Goal: Transaction & Acquisition: Purchase product/service

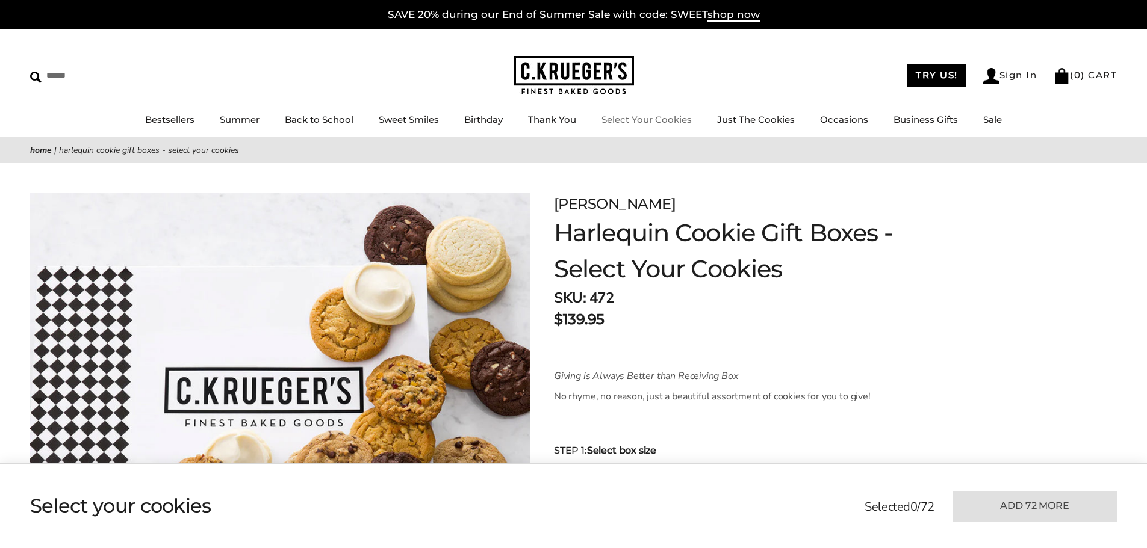
click at [643, 119] on link "Select Your Cookies" at bounding box center [646, 119] width 90 height 11
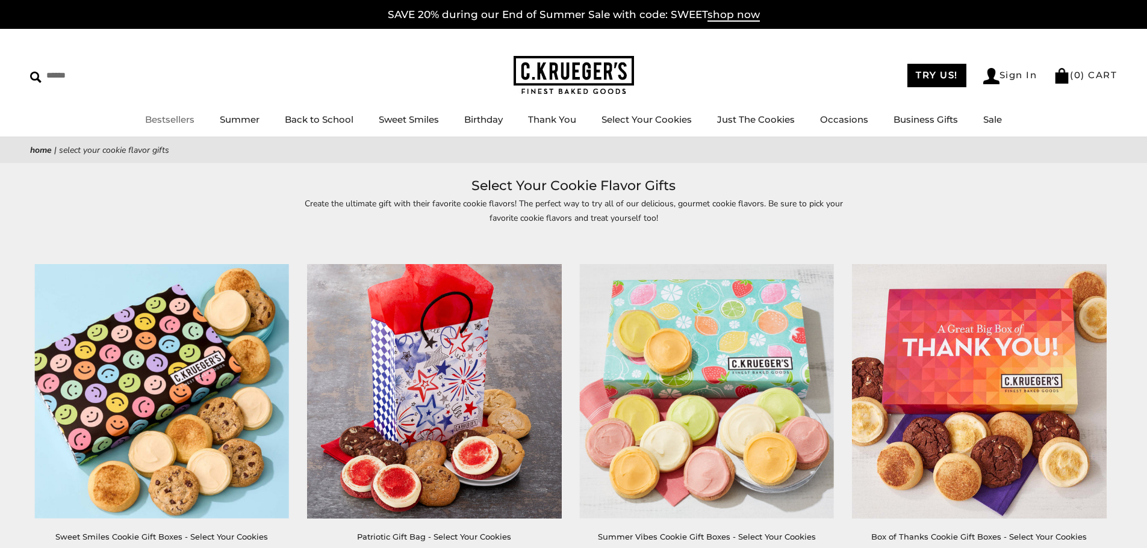
click at [175, 115] on link "Bestsellers" at bounding box center [169, 119] width 49 height 11
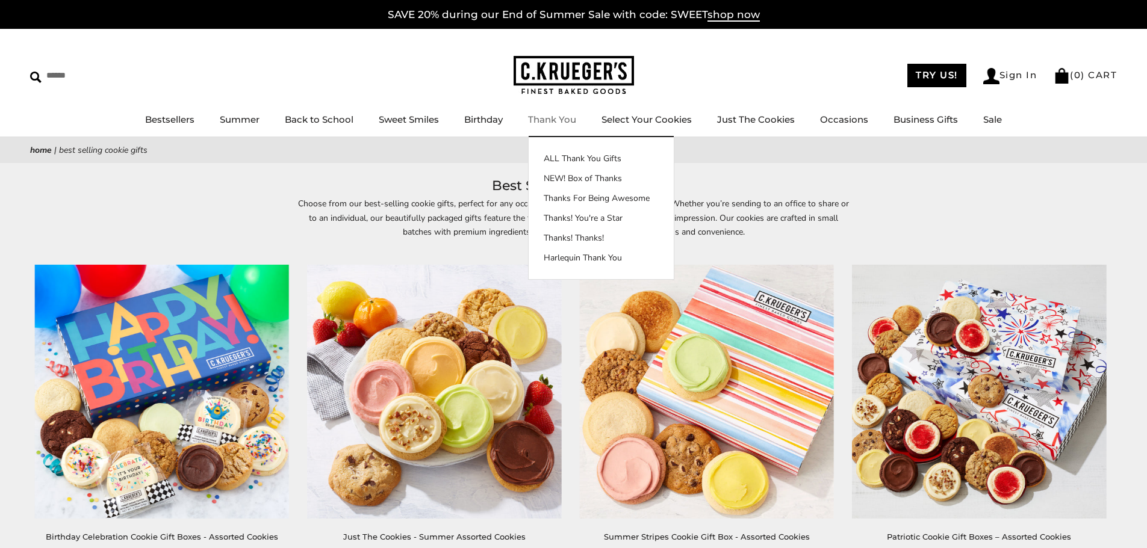
click at [556, 117] on link "Thank You" at bounding box center [552, 119] width 48 height 11
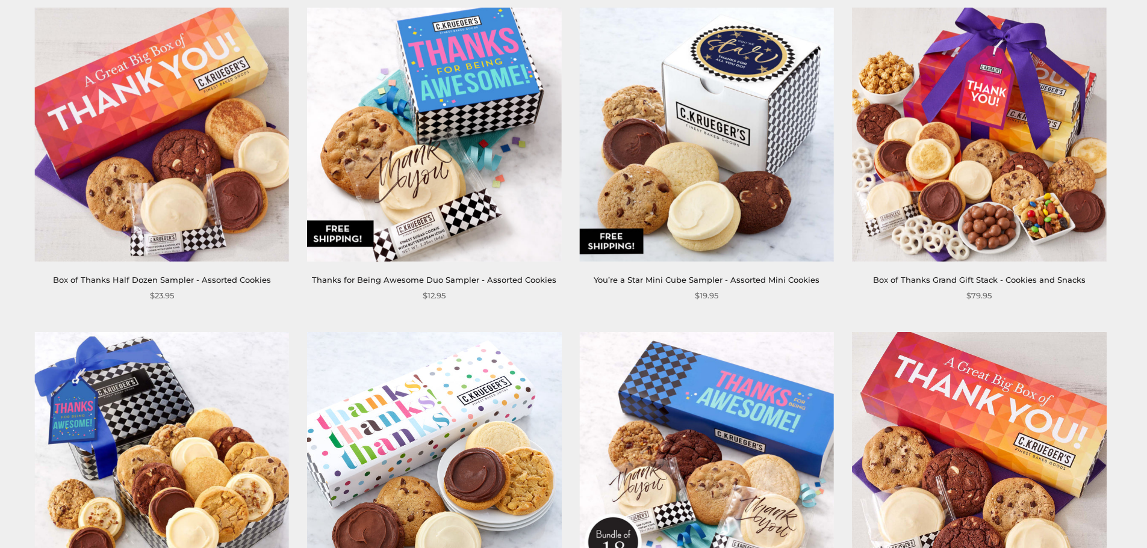
scroll to position [1625, 0]
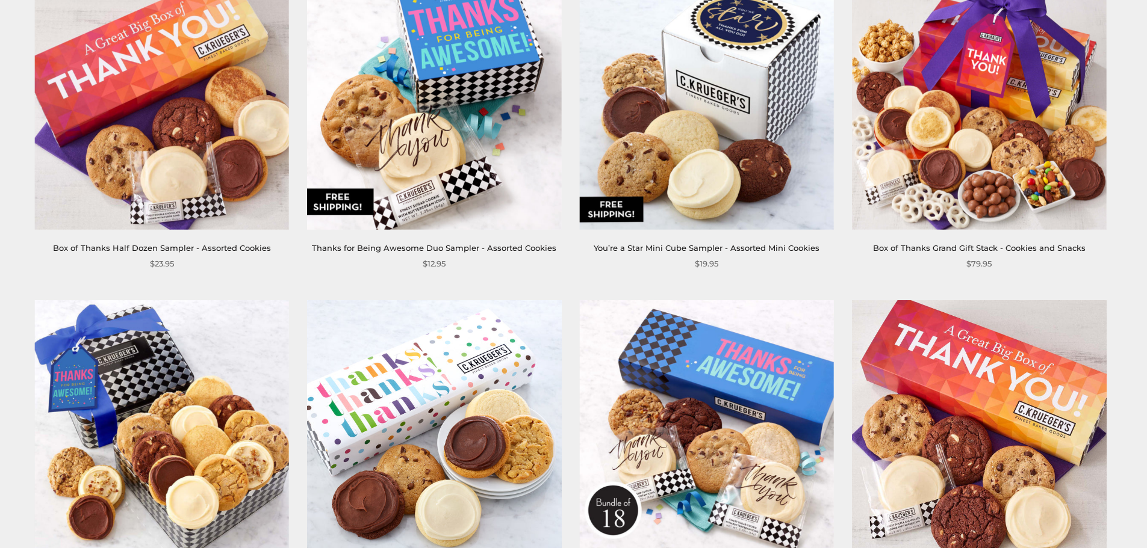
drag, startPoint x: 155, startPoint y: 250, endPoint x: 155, endPoint y: 242, distance: 8.4
click at [155, 250] on link "Box of Thanks Half Dozen Sampler - Assorted Cookies" at bounding box center [162, 248] width 218 height 10
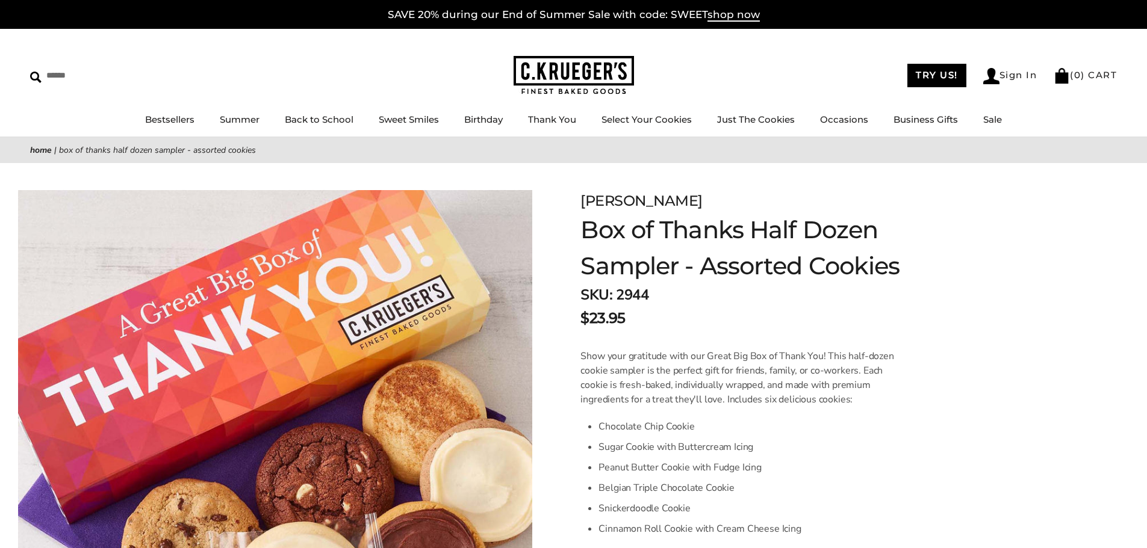
click at [532, 287] on img at bounding box center [275, 434] width 514 height 488
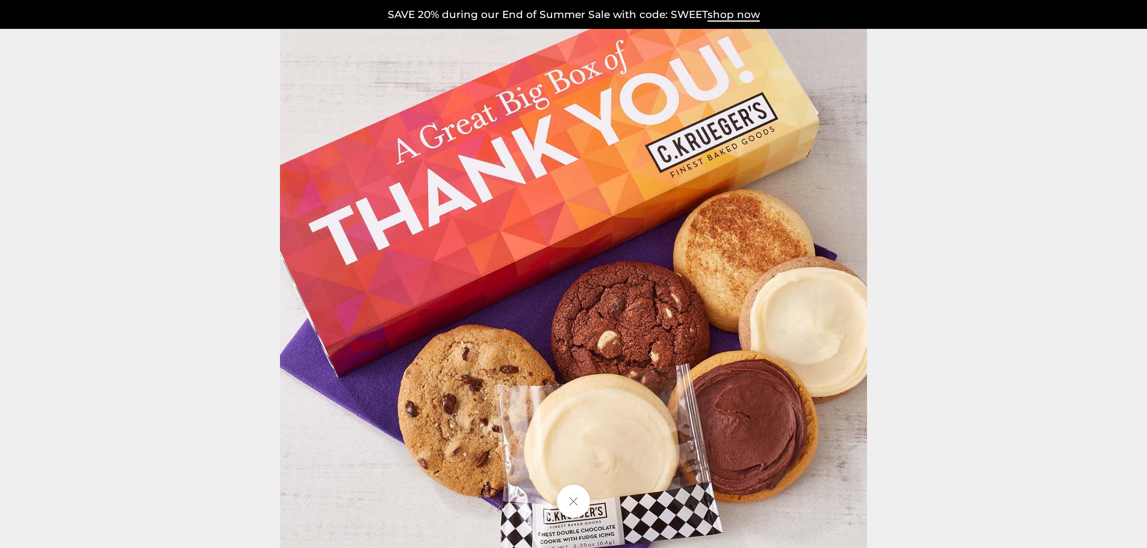
click at [1037, 319] on div at bounding box center [894, 274] width 1228 height 587
